Goal: Check status: Check status

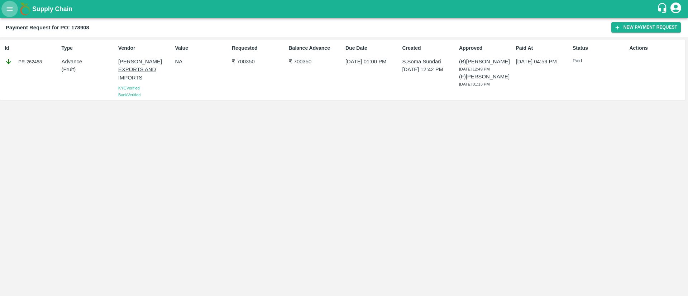
click at [10, 6] on icon "open drawer" at bounding box center [10, 9] width 8 height 8
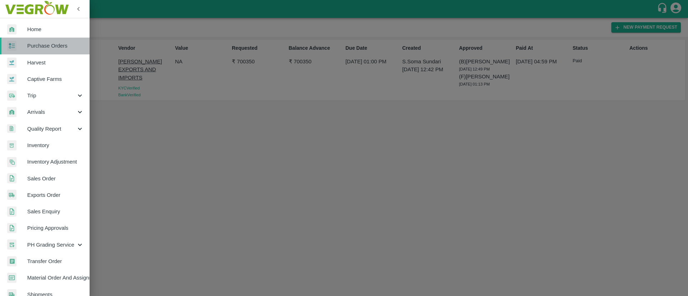
click at [47, 45] on span "Purchase Orders" at bounding box center [55, 46] width 57 height 8
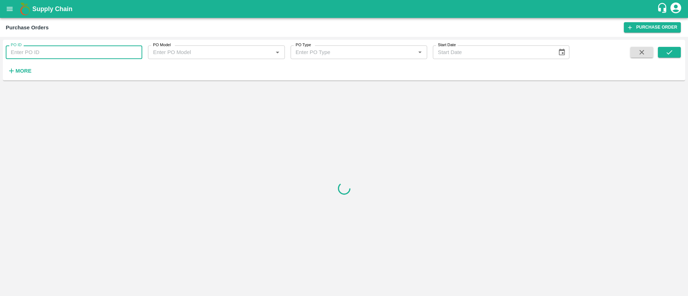
paste input "178944"
click at [41, 52] on input "178944" at bounding box center [74, 52] width 136 height 14
click at [671, 48] on icon "submit" at bounding box center [669, 52] width 8 height 8
click at [82, 56] on input "178944" at bounding box center [74, 52] width 136 height 14
type input "178944"
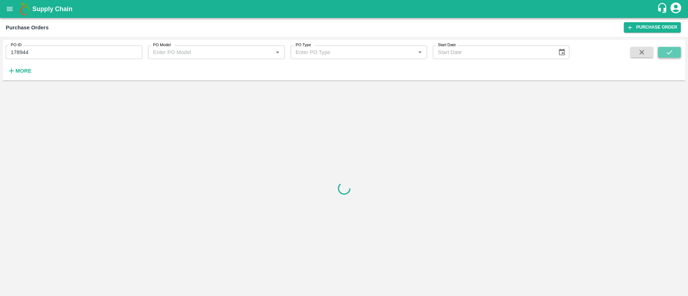
click at [667, 47] on button "submit" at bounding box center [669, 52] width 23 height 11
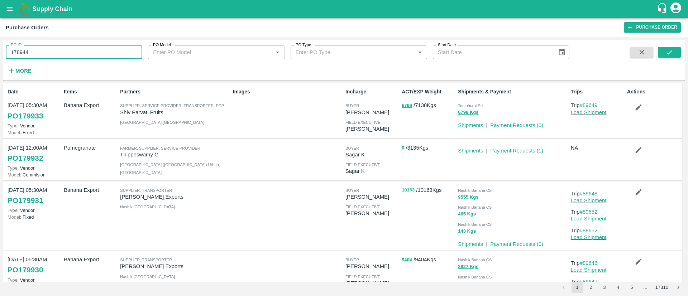
click at [71, 47] on input "178944" at bounding box center [74, 52] width 136 height 14
paste input "text"
click at [71, 47] on input "PO/V/BIGBAA/172428" at bounding box center [74, 52] width 136 height 14
type input "P"
click at [92, 44] on div "PO ID PO ID" at bounding box center [71, 49] width 142 height 19
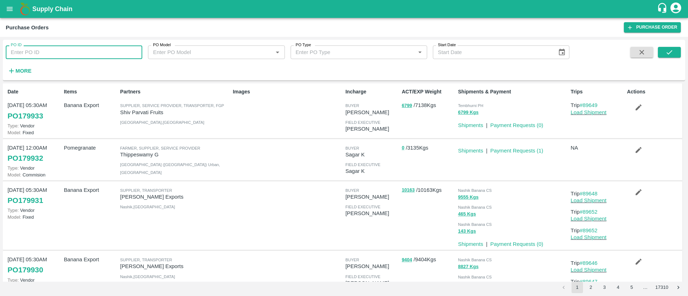
paste input "text"
click at [81, 54] on input "172428" at bounding box center [74, 52] width 136 height 14
type input "172428"
click at [667, 50] on icon "submit" at bounding box center [669, 52] width 8 height 8
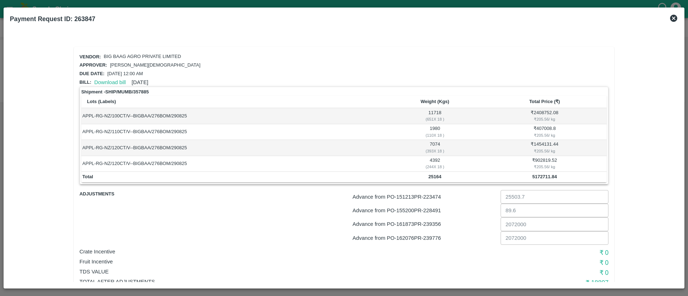
scroll to position [61, 0]
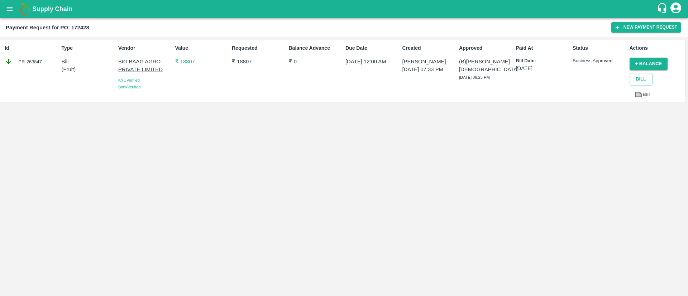
click at [189, 61] on p "₹ 18807" at bounding box center [202, 62] width 54 height 8
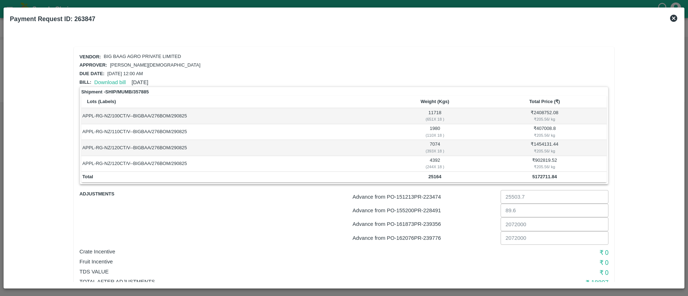
click at [541, 179] on b "5172711.84" at bounding box center [544, 176] width 25 height 5
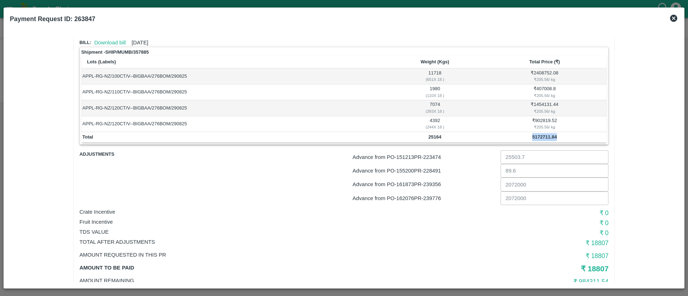
scroll to position [61, 0]
